Goal: Transaction & Acquisition: Subscribe to service/newsletter

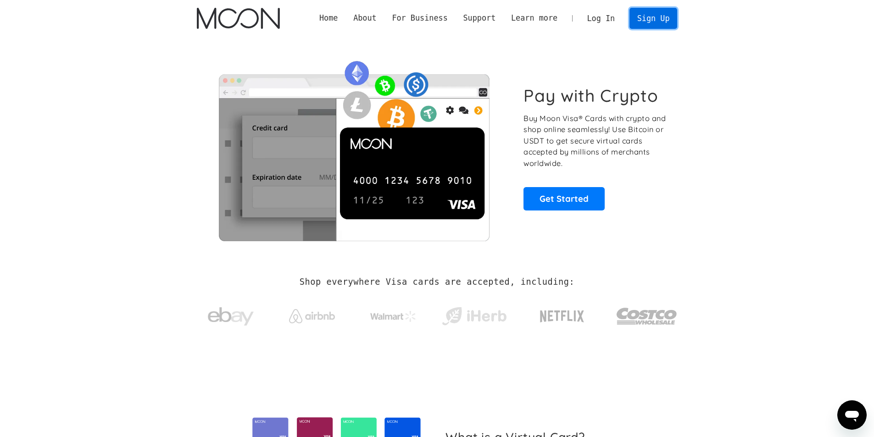
click at [668, 16] on link "Sign Up" at bounding box center [654, 18] width 48 height 21
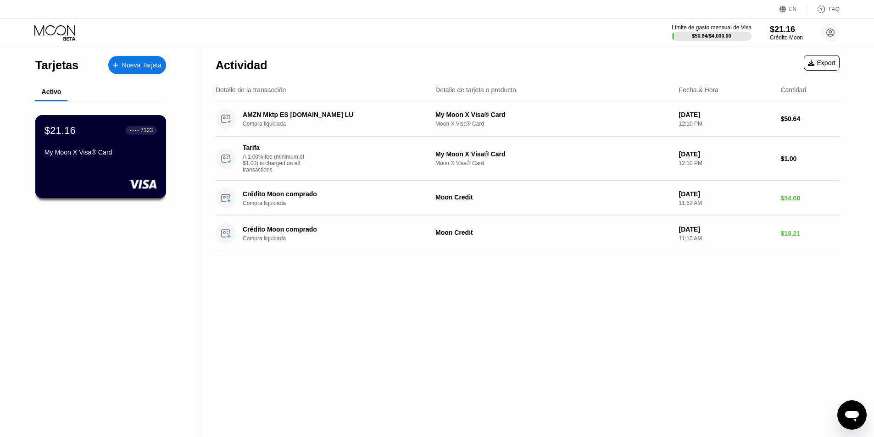
click at [93, 152] on div "My Moon X Visa® Card" at bounding box center [101, 152] width 112 height 7
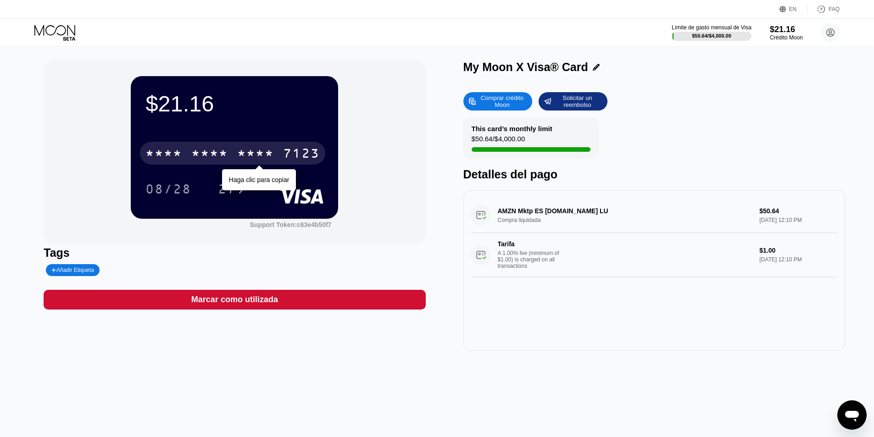
click at [286, 145] on div "* * * * * * * * * * * * 7123" at bounding box center [232, 153] width 185 height 23
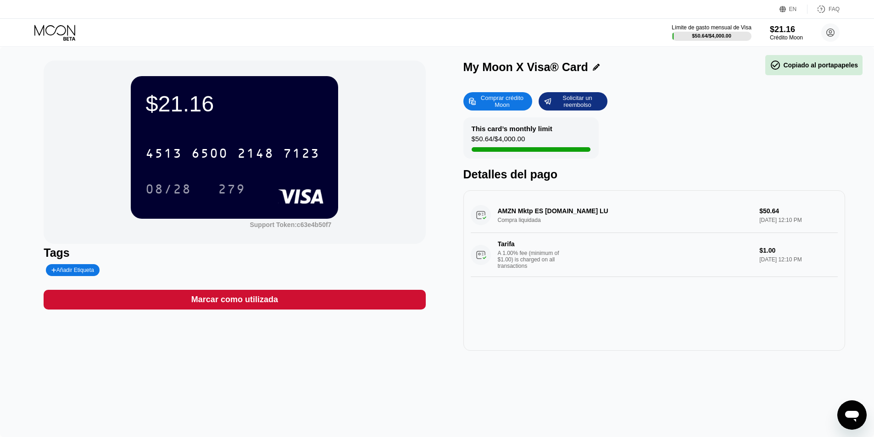
click at [290, 128] on div "$21.16 4513 6500 2148 7123 08/28 279" at bounding box center [234, 147] width 207 height 142
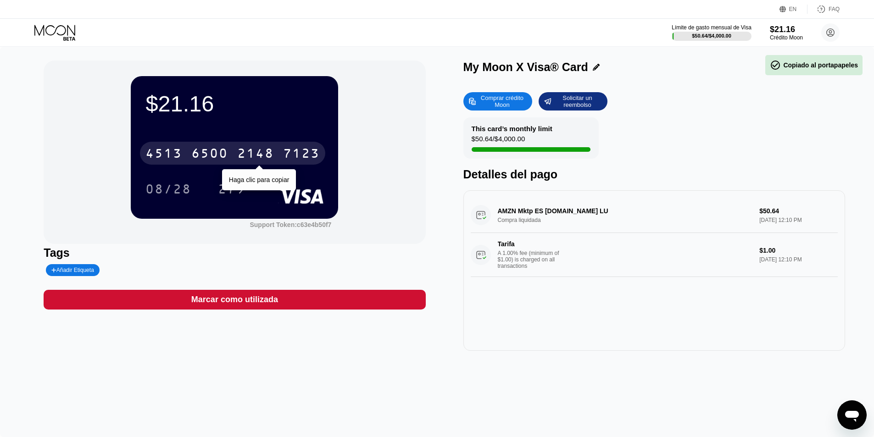
click at [279, 153] on div "4513 6500 2148 7123" at bounding box center [232, 153] width 185 height 23
